Goal: Task Accomplishment & Management: Manage account settings

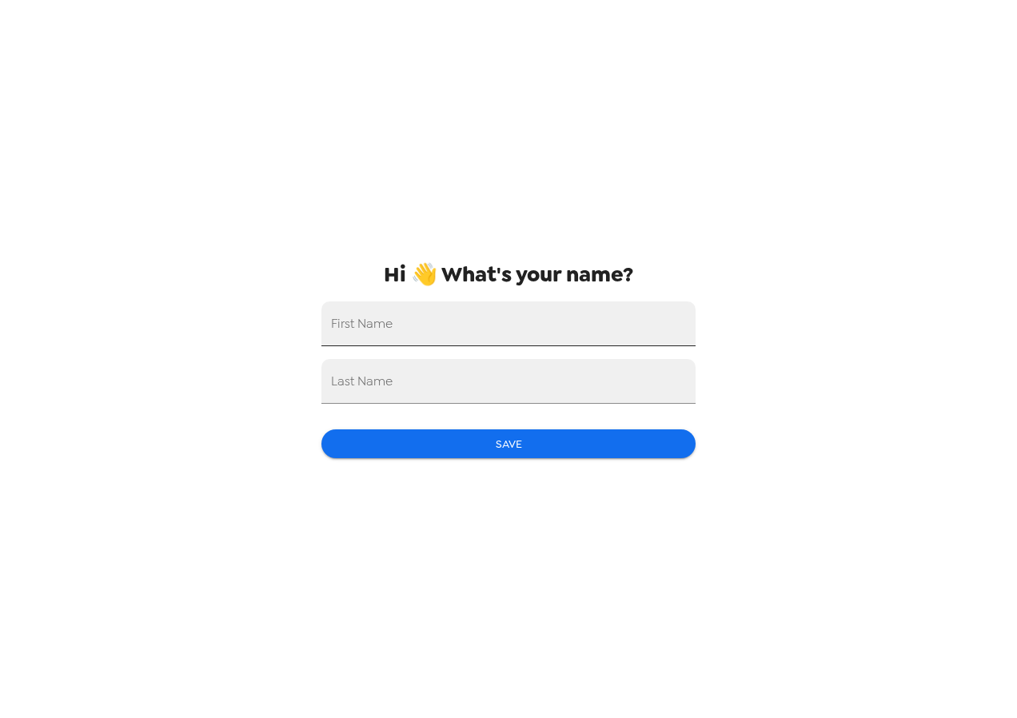
click at [496, 320] on input "First Name" at bounding box center [508, 323] width 374 height 45
type input "[PERSON_NAME]"
click at [481, 396] on input "Last Name" at bounding box center [508, 381] width 374 height 45
type input "[PERSON_NAME]"
click at [491, 431] on button "Save" at bounding box center [508, 444] width 374 height 30
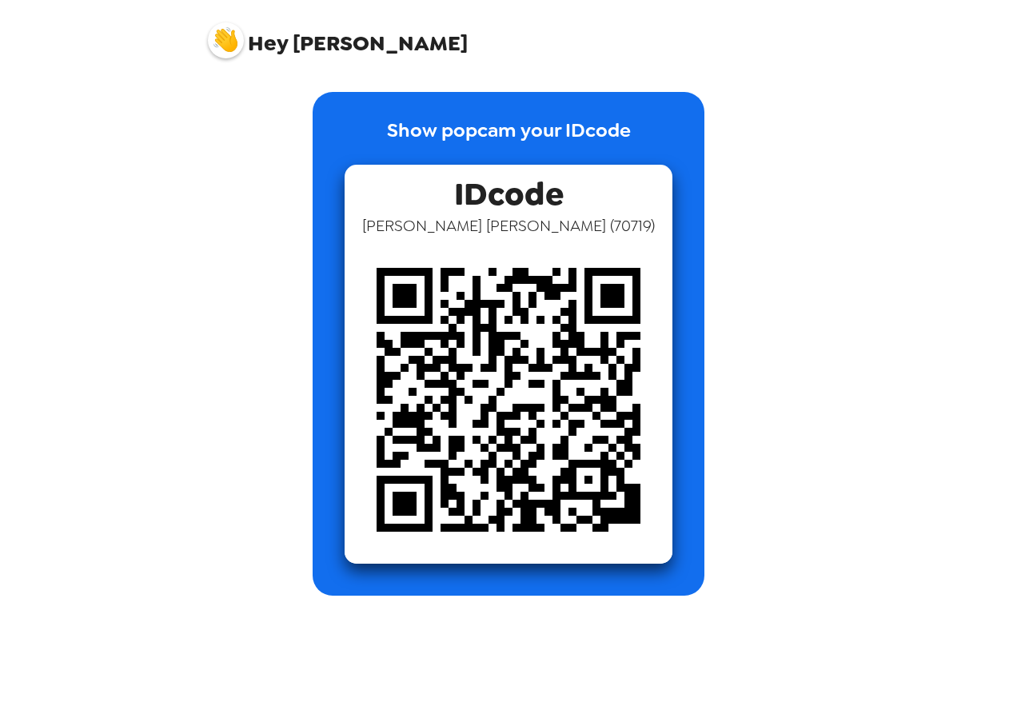
click at [500, 220] on span "[PERSON_NAME] ( 70719 )" at bounding box center [508, 225] width 293 height 21
click at [236, 39] on img at bounding box center [226, 40] width 36 height 36
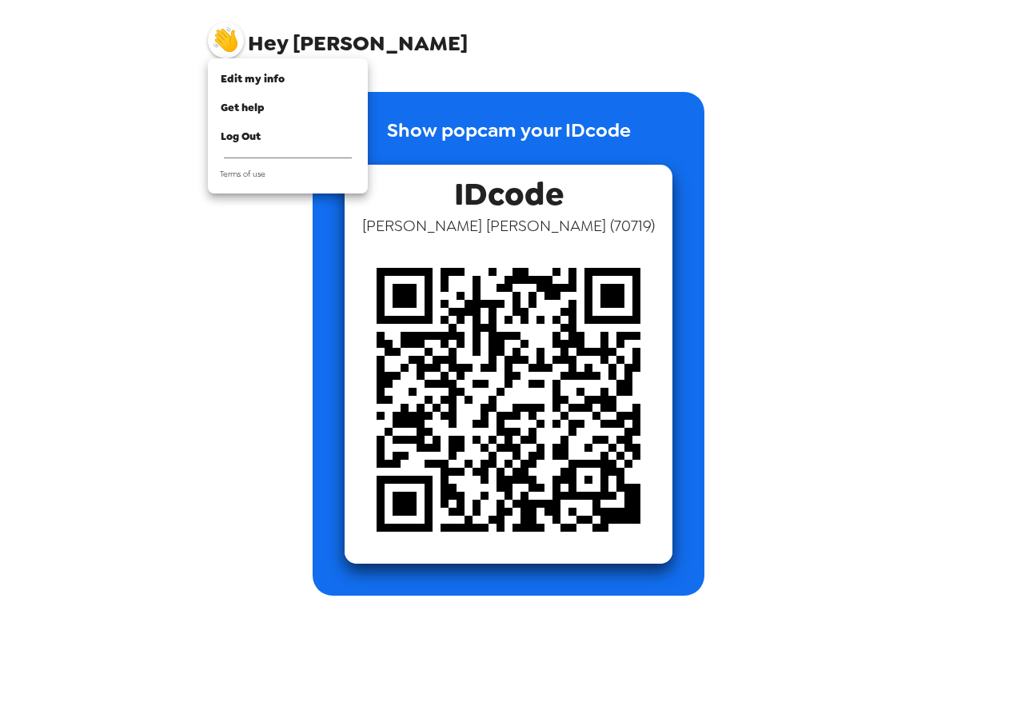
click at [256, 64] on ul "Edit my info Get help Log Out Terms of use" at bounding box center [288, 125] width 160 height 135
click at [255, 72] on span "Edit my info" at bounding box center [253, 79] width 64 height 14
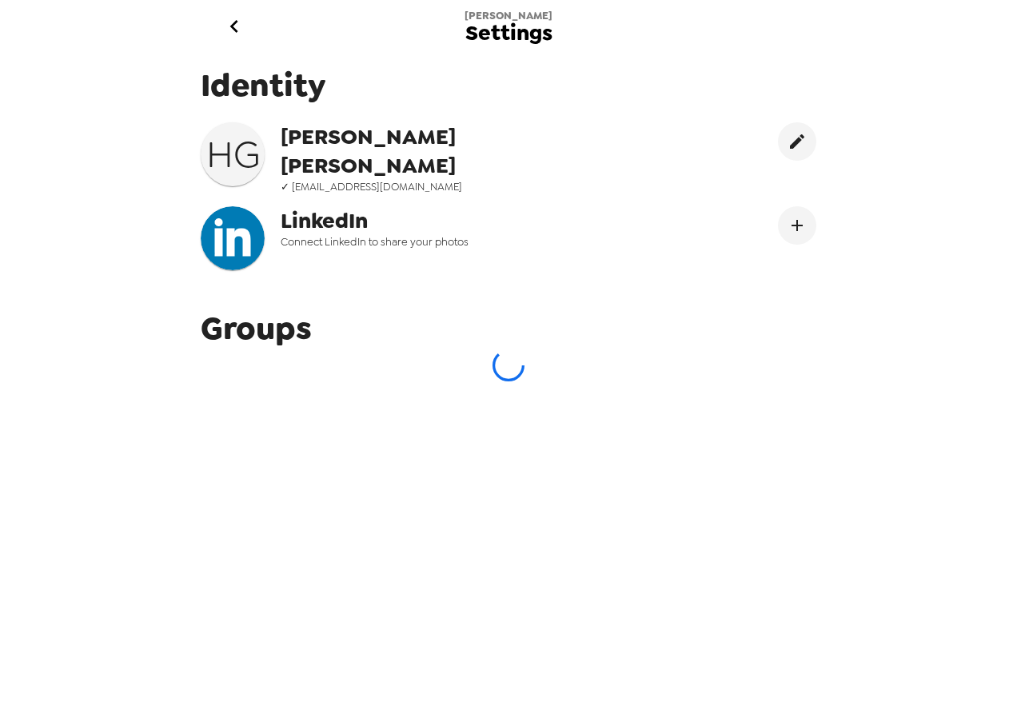
click at [229, 23] on icon "go back" at bounding box center [234, 27] width 26 height 26
